Goal: Task Accomplishment & Management: Manage account settings

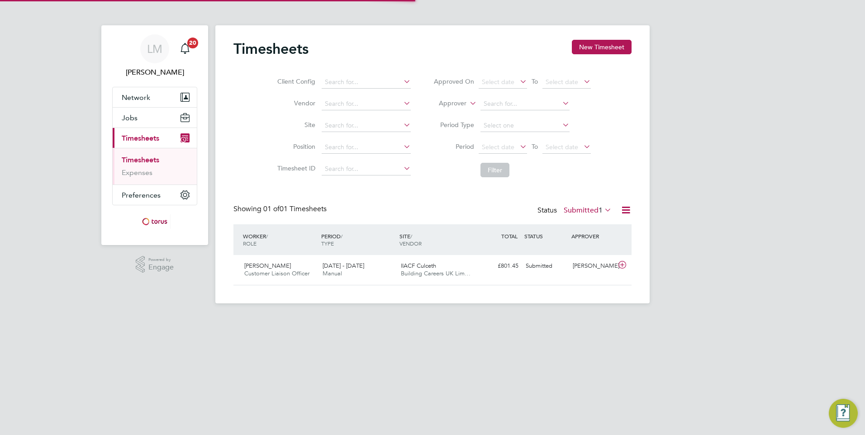
scroll to position [23, 79]
click at [430, 268] on span "IIACF Culceth" at bounding box center [418, 266] width 35 height 8
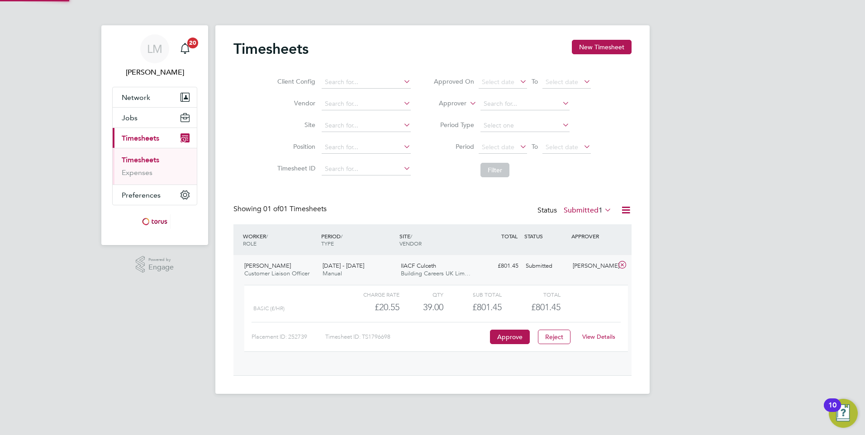
scroll to position [15, 88]
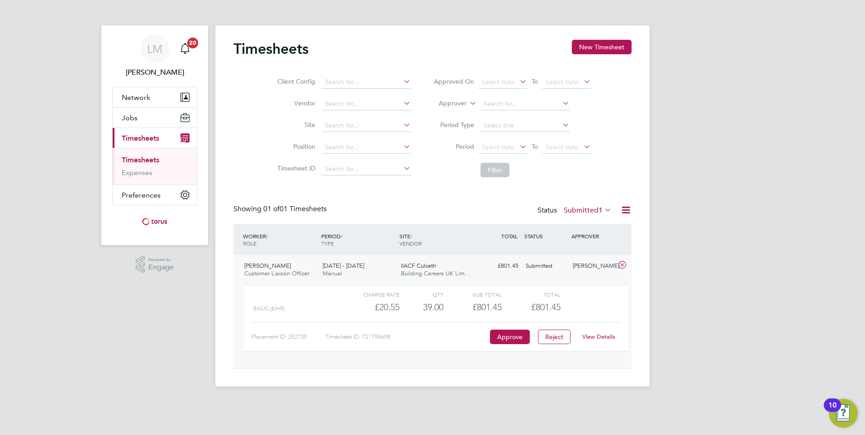
click at [427, 268] on span "IIACF Culceth" at bounding box center [418, 266] width 35 height 8
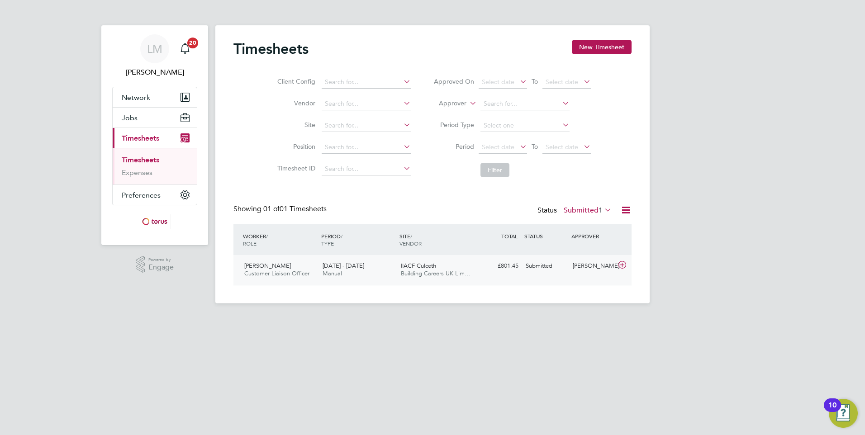
click at [427, 268] on span "IIACF Culceth" at bounding box center [418, 266] width 35 height 8
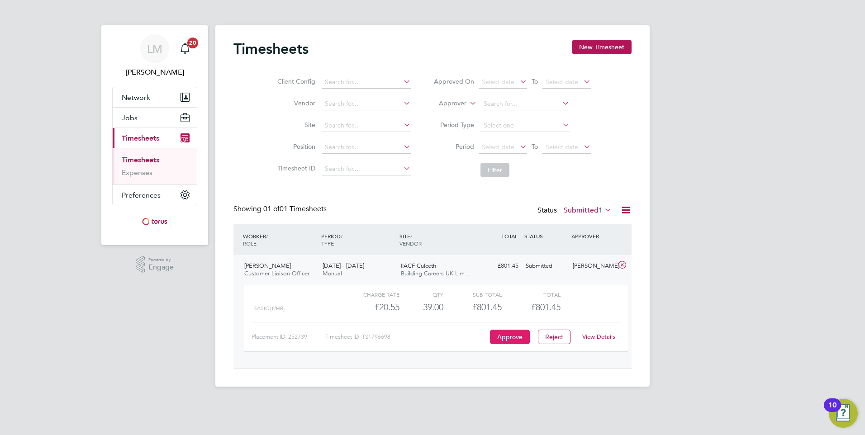
click at [513, 340] on button "Approve" at bounding box center [510, 337] width 40 height 14
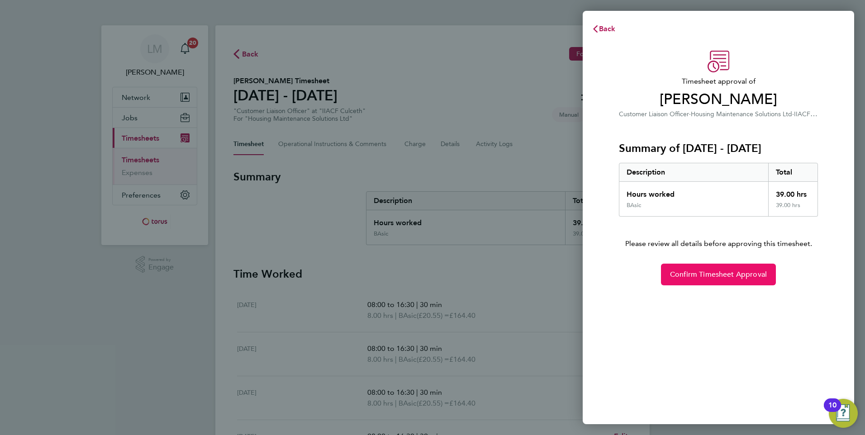
click at [729, 278] on span "Confirm Timesheet Approval" at bounding box center [718, 274] width 97 height 9
